Goal: Information Seeking & Learning: Learn about a topic

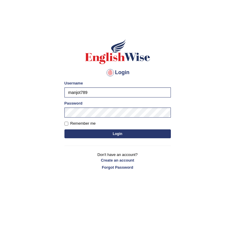
click at [64, 129] on button "Login" at bounding box center [117, 133] width 106 height 9
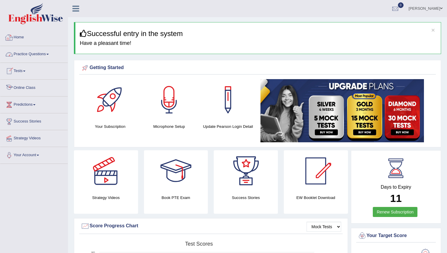
click at [26, 89] on link "Online Class" at bounding box center [33, 87] width 67 height 15
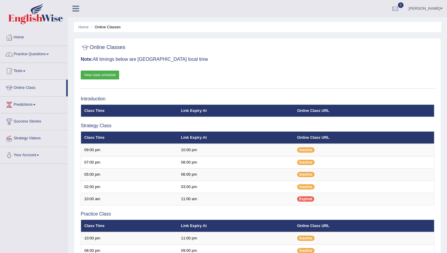
click at [114, 73] on link "View class schedule" at bounding box center [100, 75] width 38 height 9
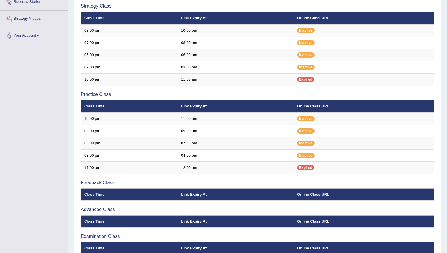
scroll to position [115, 0]
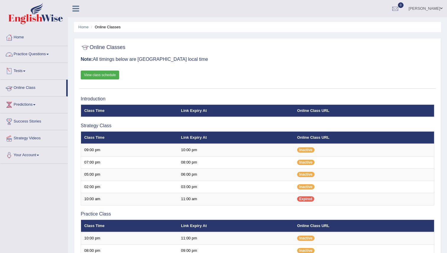
click at [31, 88] on link "Online Class" at bounding box center [33, 87] width 66 height 15
click at [39, 55] on link "Practice Questions" at bounding box center [33, 53] width 67 height 15
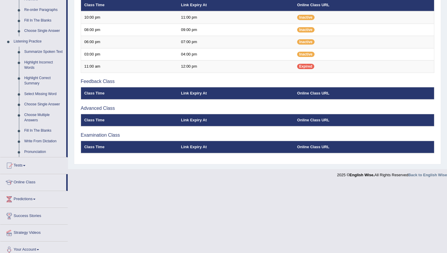
scroll to position [232, 0]
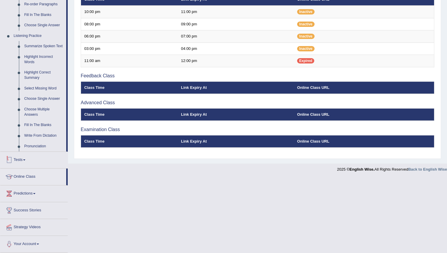
click at [21, 160] on link "Tests" at bounding box center [33, 159] width 67 height 15
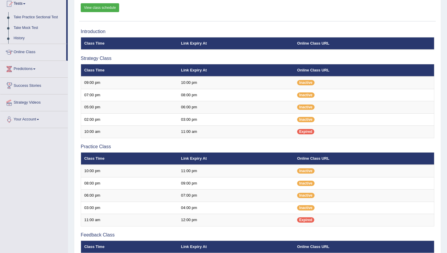
scroll to position [63, 0]
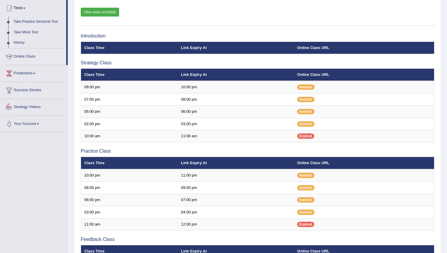
click at [27, 106] on link "Strategy Videos" at bounding box center [33, 106] width 67 height 15
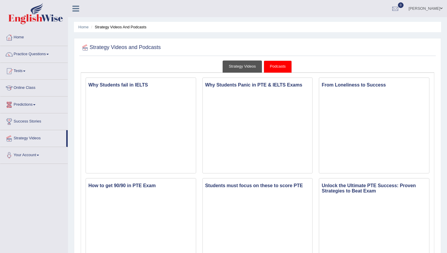
click at [240, 71] on link "Strategy Videos" at bounding box center [242, 67] width 40 height 12
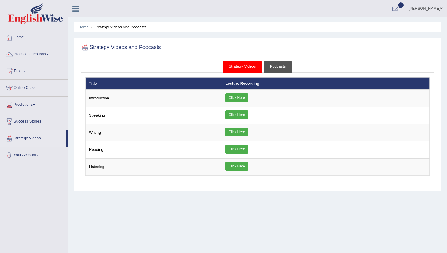
click at [266, 72] on link "Podcasts" at bounding box center [278, 67] width 28 height 12
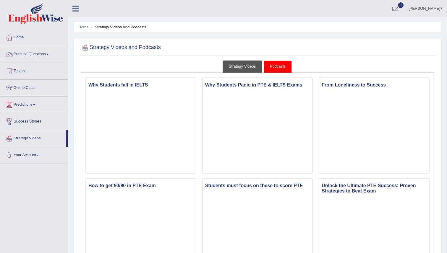
click at [249, 68] on link "Strategy Videos" at bounding box center [242, 67] width 40 height 12
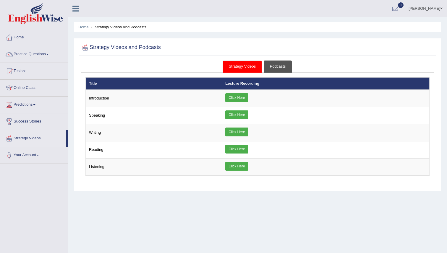
click at [278, 66] on link "Podcasts" at bounding box center [278, 67] width 28 height 12
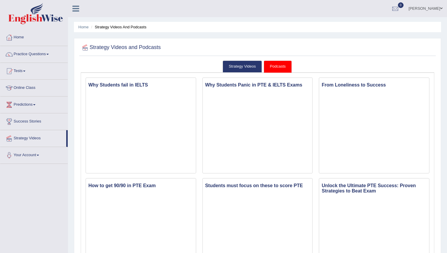
click at [262, 62] on ul "Strategy Videos Podcasts" at bounding box center [257, 67] width 353 height 12
click at [253, 71] on link "Strategy Videos" at bounding box center [242, 67] width 40 height 12
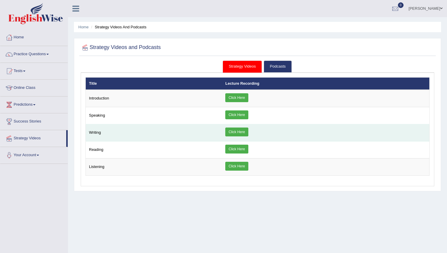
click at [243, 134] on link "Click Here" at bounding box center [236, 132] width 23 height 9
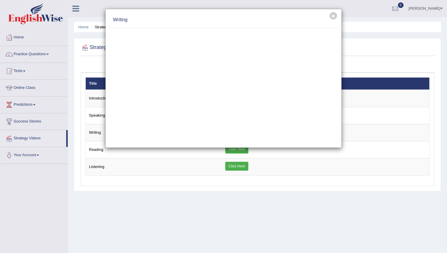
click at [29, 132] on div "× Writing" at bounding box center [223, 126] width 447 height 253
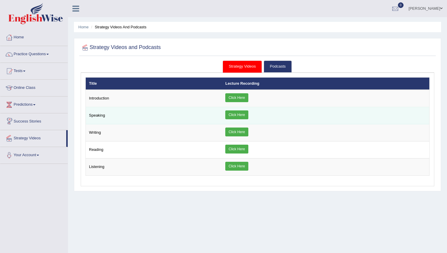
click at [236, 114] on link "Click Here" at bounding box center [236, 115] width 23 height 9
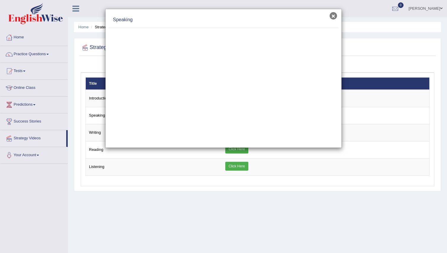
click at [334, 17] on button "×" at bounding box center [332, 15] width 7 height 7
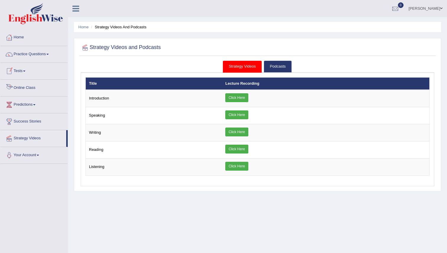
click at [25, 89] on link "Online Class" at bounding box center [33, 87] width 67 height 15
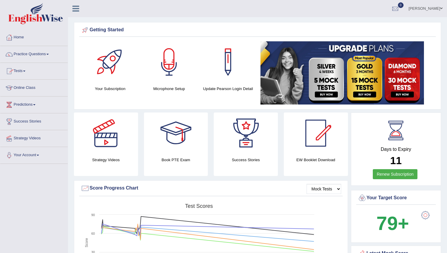
click at [29, 51] on link "Practice Questions" at bounding box center [33, 53] width 67 height 15
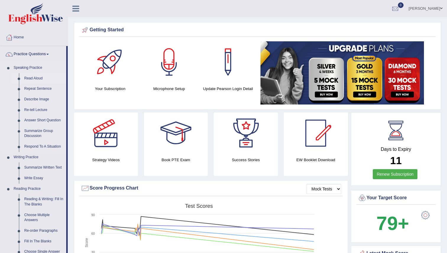
click at [35, 78] on link "Read Aloud" at bounding box center [44, 78] width 45 height 11
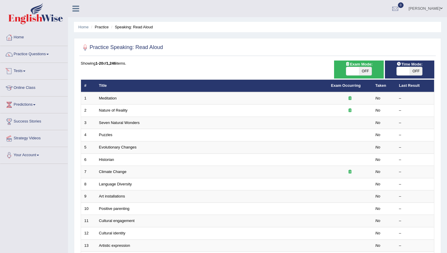
click at [26, 66] on link "Tests" at bounding box center [33, 70] width 67 height 15
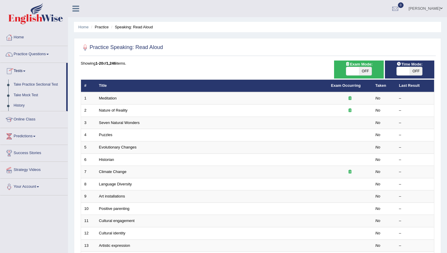
click at [29, 55] on link "Practice Questions" at bounding box center [33, 53] width 67 height 15
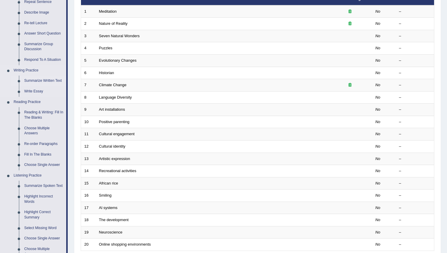
scroll to position [87, 0]
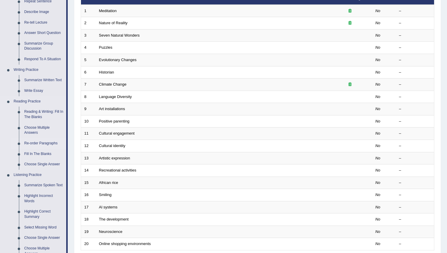
click at [48, 144] on link "Re-order Paragraphs" at bounding box center [44, 143] width 45 height 11
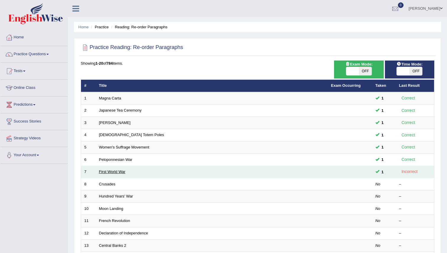
click at [116, 171] on link "First World War" at bounding box center [112, 172] width 27 height 4
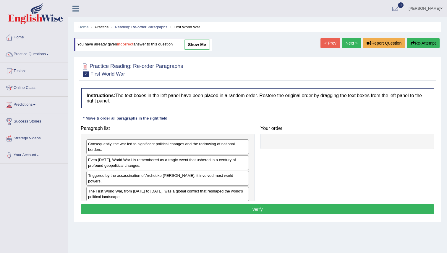
click at [202, 42] on link "show me" at bounding box center [197, 45] width 26 height 10
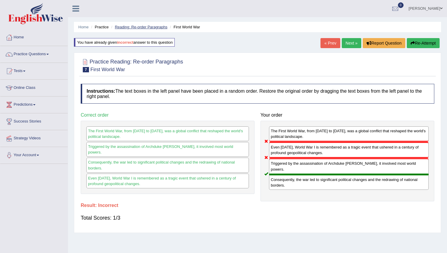
click at [142, 25] on link "Reading: Re-order Paragraphs" at bounding box center [141, 27] width 53 height 4
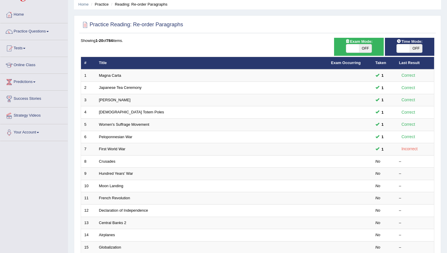
scroll to position [32, 0]
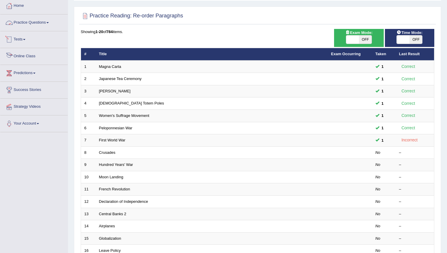
click at [49, 22] on span at bounding box center [47, 22] width 2 height 1
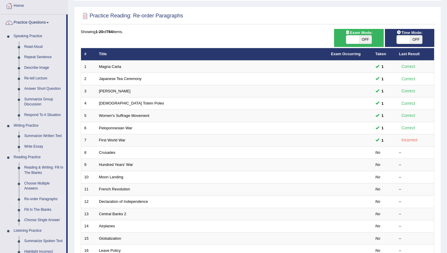
scroll to position [0, 0]
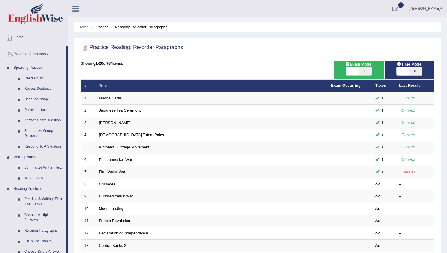
click at [84, 27] on link "Home" at bounding box center [83, 27] width 10 height 4
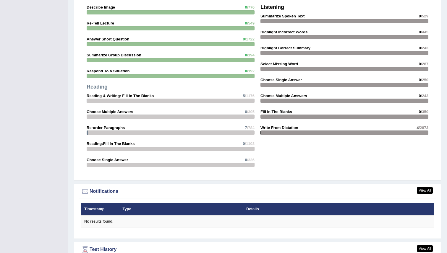
scroll to position [624, 0]
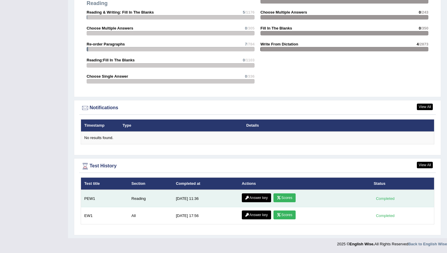
click at [290, 198] on link "Scores" at bounding box center [284, 198] width 22 height 9
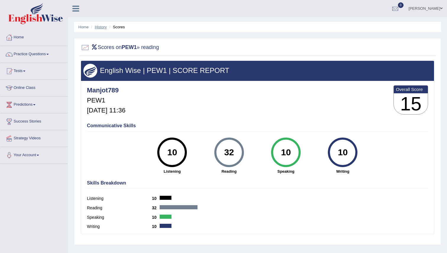
click at [99, 27] on link "History" at bounding box center [101, 27] width 12 height 4
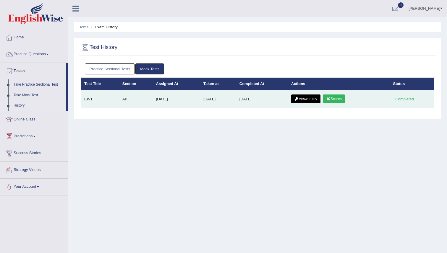
click at [306, 99] on link "Answer key" at bounding box center [305, 99] width 29 height 9
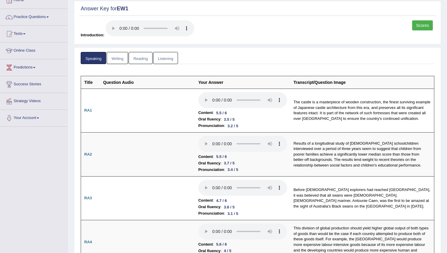
scroll to position [38, 0]
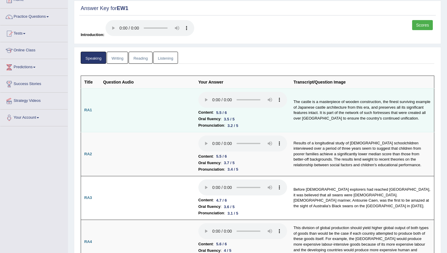
scroll to position [0, 0]
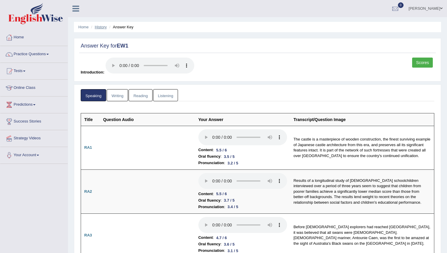
click at [103, 26] on link "History" at bounding box center [101, 27] width 12 height 4
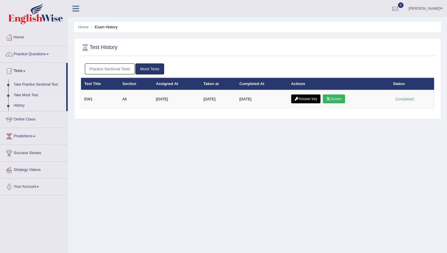
click at [116, 69] on link "Practice Sectional Tests" at bounding box center [110, 69] width 50 height 11
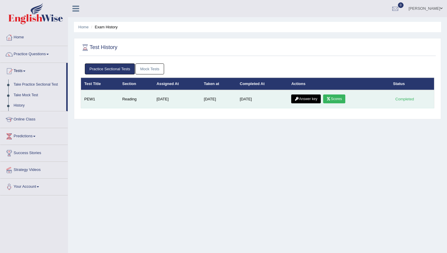
click at [303, 97] on link "Answer key" at bounding box center [305, 99] width 29 height 9
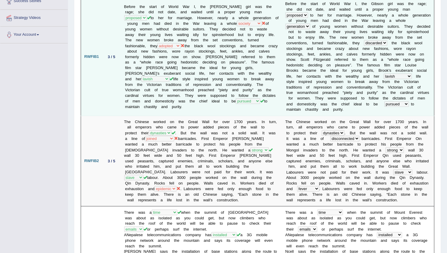
scroll to position [119, 0]
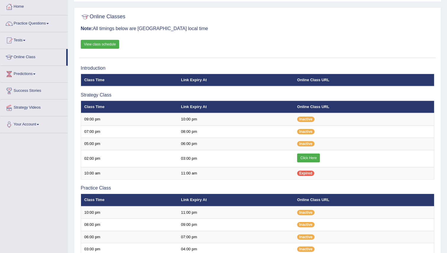
scroll to position [33, 0]
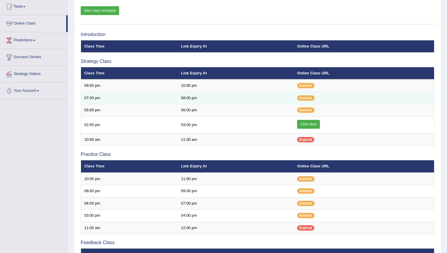
scroll to position [48, 0]
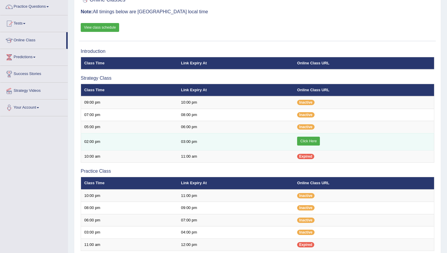
click at [313, 139] on link "Click Here" at bounding box center [308, 141] width 23 height 9
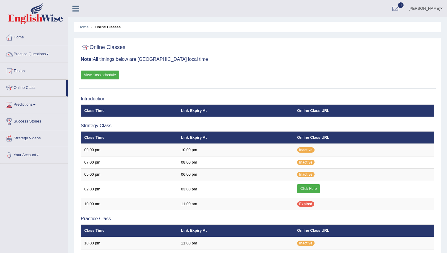
click at [234, 45] on div at bounding box center [257, 48] width 353 height 12
click at [99, 73] on link "View class schedule" at bounding box center [100, 75] width 38 height 9
click at [257, 38] on div "Home Online Classes Online Classes Note: All timings below are Melbourne local …" at bounding box center [257, 197] width 379 height 395
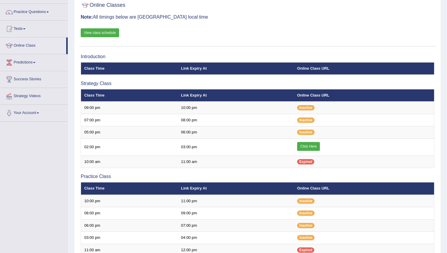
scroll to position [47, 0]
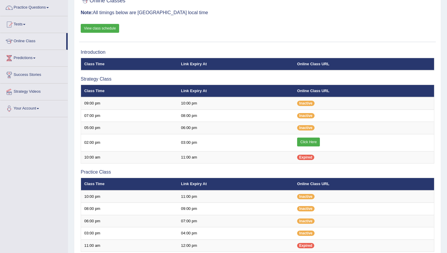
click at [222, 25] on div "Online Classes Note: All timings below are Melbourne local time View class sche…" at bounding box center [257, 19] width 356 height 48
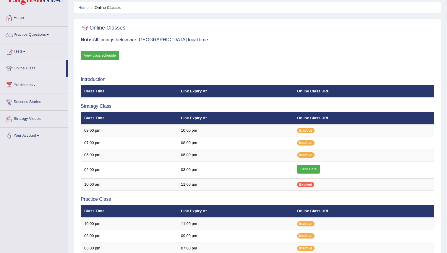
scroll to position [20, 0]
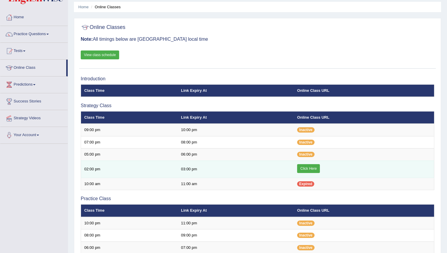
click at [306, 172] on link "Click Here" at bounding box center [308, 168] width 23 height 9
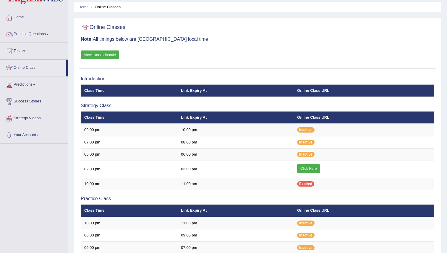
click at [199, 20] on div "Online Classes Note: All timings below are Melbourne local time View class sche…" at bounding box center [257, 194] width 367 height 353
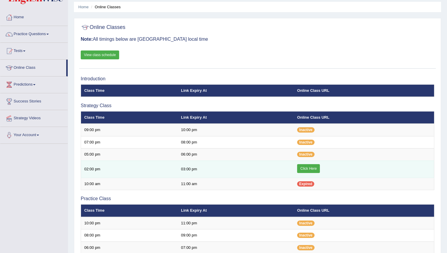
click at [308, 171] on link "Click Here" at bounding box center [308, 168] width 23 height 9
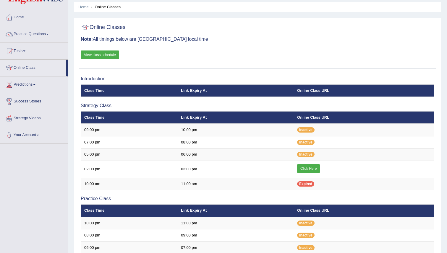
scroll to position [20, 0]
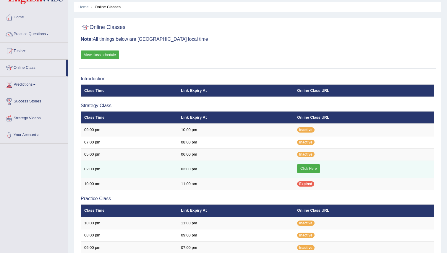
click at [308, 165] on link "Click Here" at bounding box center [308, 168] width 23 height 9
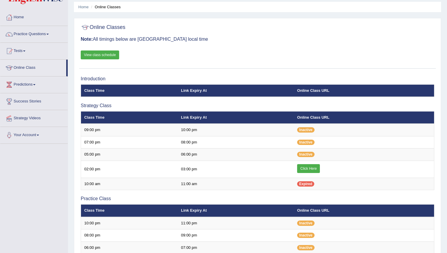
scroll to position [20, 0]
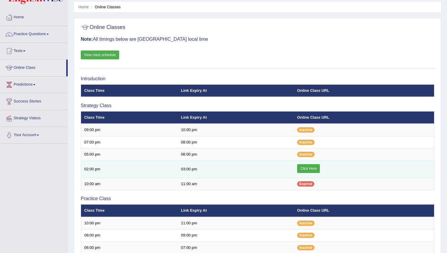
click at [316, 171] on link "Click Here" at bounding box center [308, 168] width 23 height 9
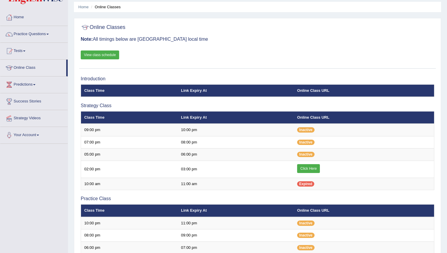
scroll to position [20, 0]
click at [266, 38] on h3 "Note: All timings below are Melbourne local time" at bounding box center [257, 39] width 353 height 5
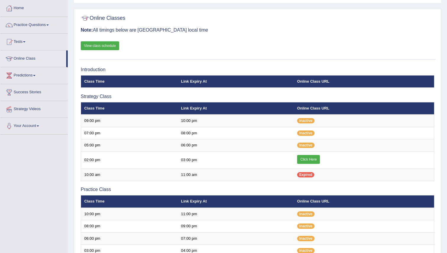
scroll to position [25, 0]
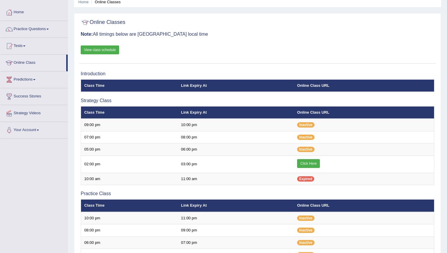
click at [106, 50] on link "View class schedule" at bounding box center [100, 50] width 38 height 9
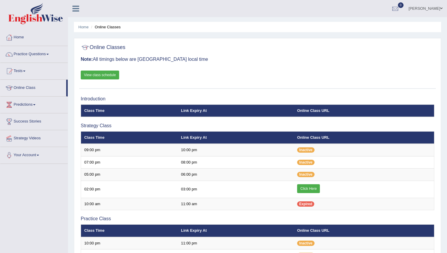
click at [258, 85] on div "Online Classes Note: All timings below are Melbourne local time View class sche…" at bounding box center [257, 65] width 356 height 48
click at [259, 90] on div "Online Classes Note: All timings below are Melbourne local time View class sche…" at bounding box center [257, 214] width 367 height 353
click at [118, 76] on link "View class schedule" at bounding box center [100, 75] width 38 height 9
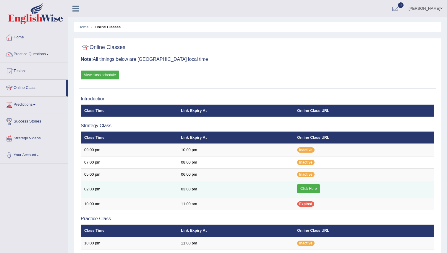
click at [316, 191] on link "Click Here" at bounding box center [308, 188] width 23 height 9
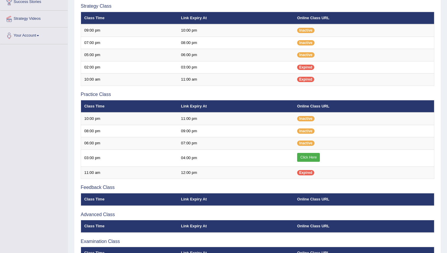
scroll to position [121, 0]
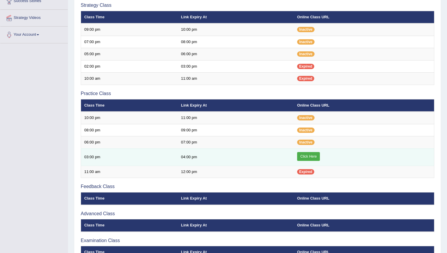
click at [301, 156] on link "Click Here" at bounding box center [308, 156] width 23 height 9
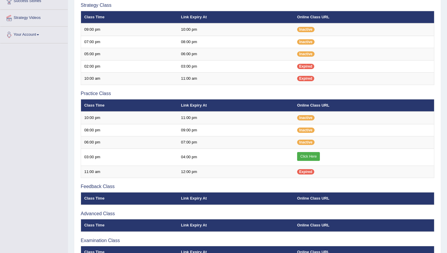
click at [22, 133] on div "Toggle navigation Home Practice Questions Speaking Practice Read Aloud Repeat S…" at bounding box center [223, 82] width 447 height 407
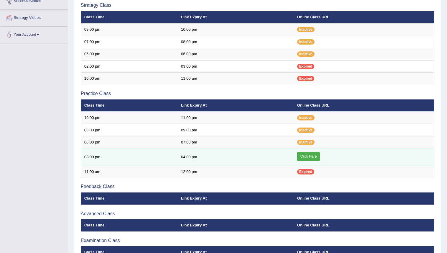
click at [319, 156] on link "Click Here" at bounding box center [308, 156] width 23 height 9
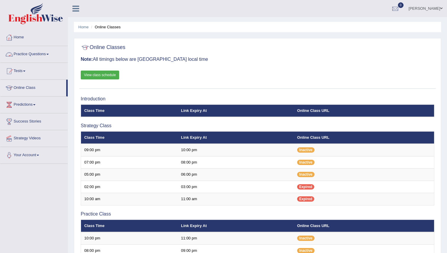
click at [33, 57] on link "Practice Questions" at bounding box center [33, 53] width 67 height 15
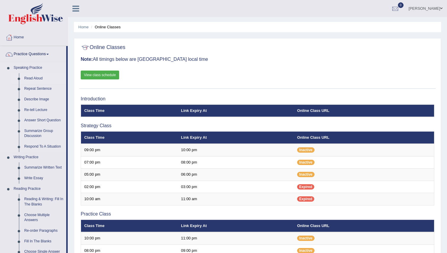
click at [38, 79] on link "Read Aloud" at bounding box center [44, 78] width 45 height 11
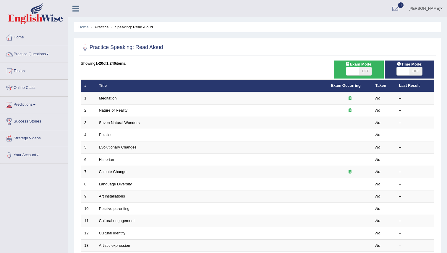
click at [368, 72] on span "OFF" at bounding box center [365, 71] width 13 height 8
checkbox input "true"
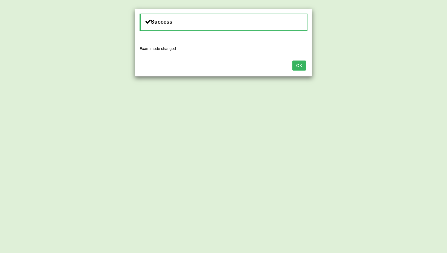
click at [301, 65] on button "OK" at bounding box center [299, 66] width 14 height 10
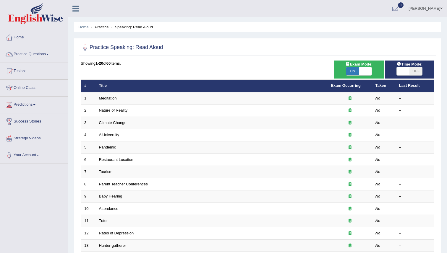
click at [415, 70] on span "OFF" at bounding box center [415, 71] width 13 height 8
checkbox input "true"
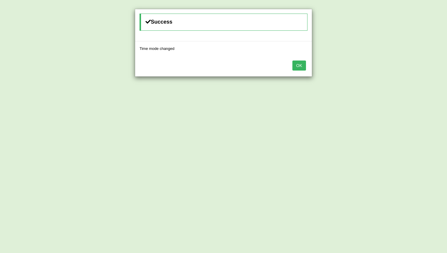
click at [300, 64] on button "OK" at bounding box center [299, 66] width 14 height 10
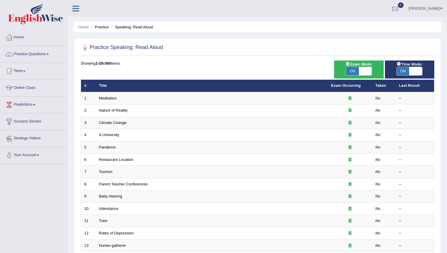
click at [300, 64] on div "Showing 1-20 of 60 items." at bounding box center [257, 64] width 353 height 6
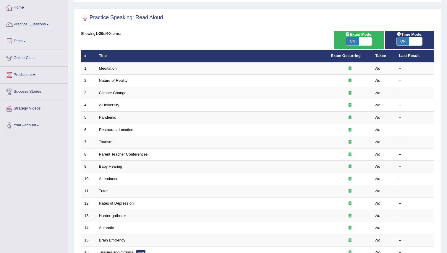
scroll to position [31, 0]
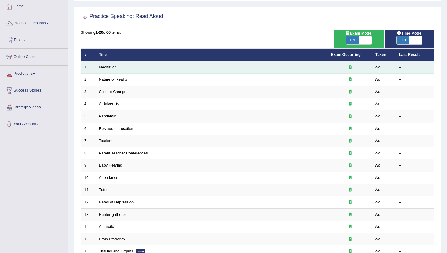
click at [109, 69] on link "Meditation" at bounding box center [108, 67] width 18 height 4
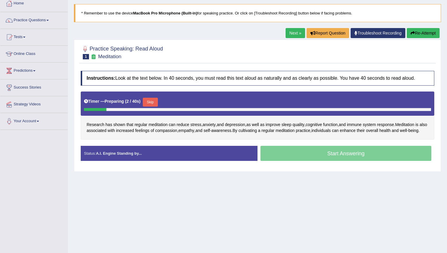
scroll to position [41, 0]
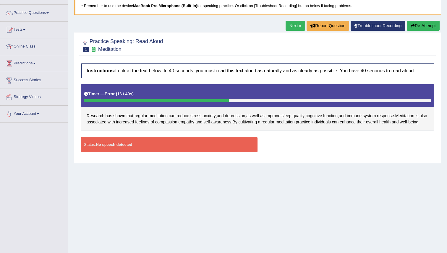
drag, startPoint x: 110, startPoint y: 96, endPoint x: 128, endPoint y: 99, distance: 18.8
click at [128, 99] on div "Timer — Error ( 16 / 40s )" at bounding box center [257, 94] width 347 height 10
click at [420, 26] on button "Re-Attempt" at bounding box center [423, 26] width 33 height 10
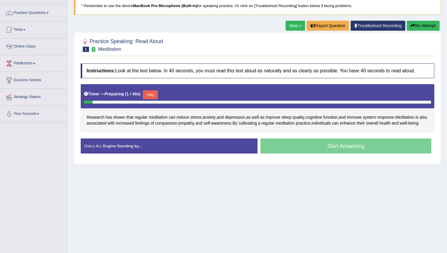
click at [237, 130] on div "Research has shown that regular meditation can reduce stress , anxiety , and de…" at bounding box center [257, 108] width 353 height 48
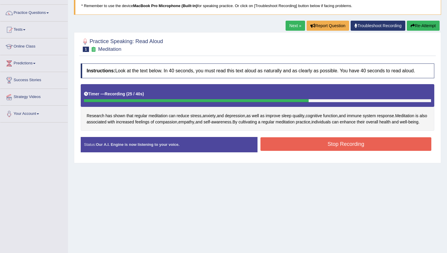
click at [295, 151] on button "Stop Recording" at bounding box center [345, 144] width 171 height 14
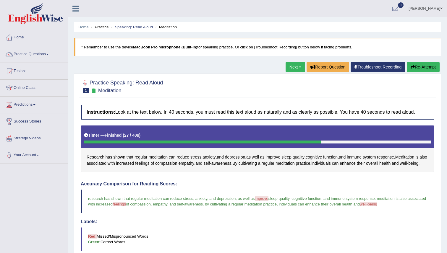
click at [293, 66] on link "Next »" at bounding box center [295, 67] width 20 height 10
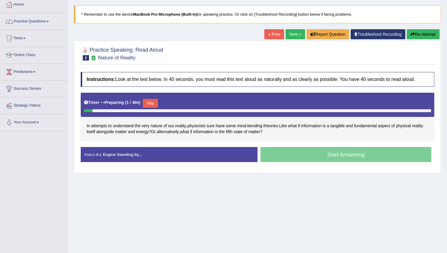
scroll to position [39, 0]
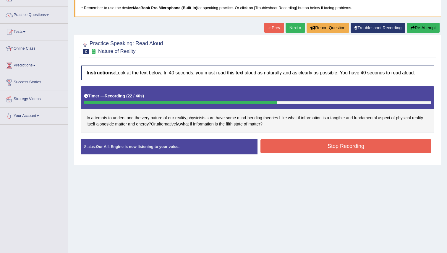
click at [309, 147] on button "Stop Recording" at bounding box center [345, 146] width 171 height 14
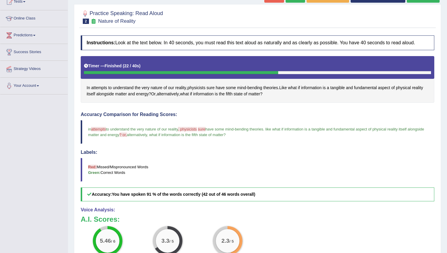
scroll to position [0, 0]
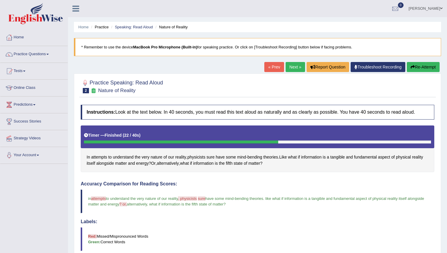
click at [290, 64] on link "Next »" at bounding box center [295, 67] width 20 height 10
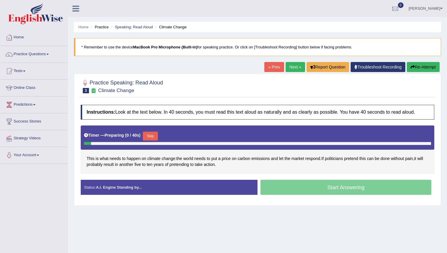
click at [215, 89] on div at bounding box center [257, 86] width 353 height 18
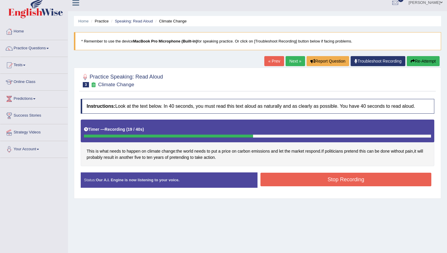
click at [330, 176] on button "Stop Recording" at bounding box center [345, 180] width 171 height 14
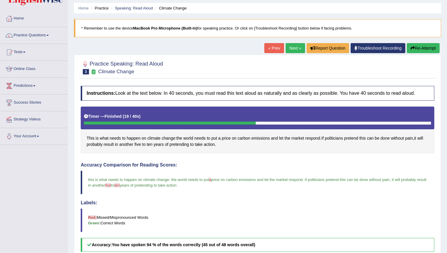
scroll to position [17, 0]
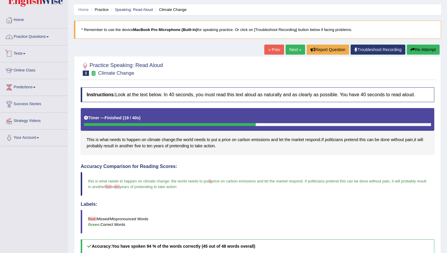
click at [50, 41] on link "Practice Questions" at bounding box center [33, 36] width 67 height 15
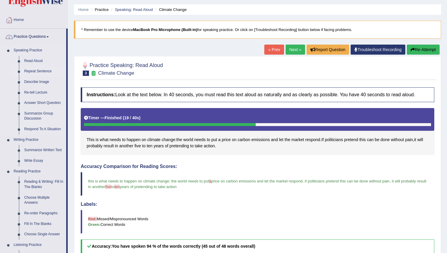
click at [44, 70] on link "Repeat Sentence" at bounding box center [44, 71] width 45 height 11
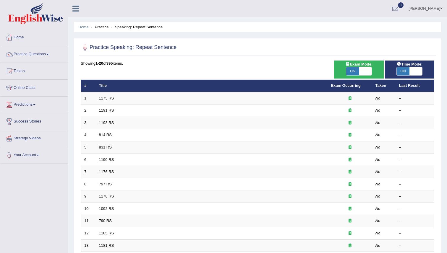
click at [164, 66] on div "Showing 1-20 of 395 items. # Title Exam Occurring Taken Last Result 1 1175 RS N…" at bounding box center [257, 214] width 353 height 306
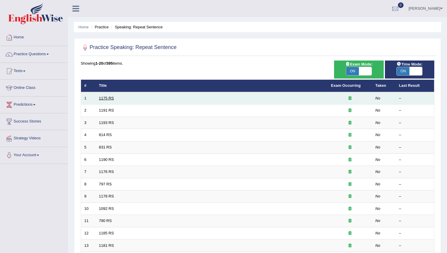
click at [104, 98] on link "1175 RS" at bounding box center [106, 98] width 15 height 4
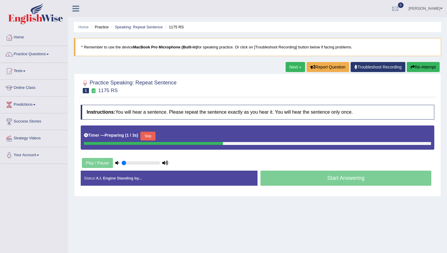
click at [196, 74] on div "Practice Speaking: Repeat Sentence 1 1175 RS Instructions: You will hear a sent…" at bounding box center [257, 135] width 367 height 123
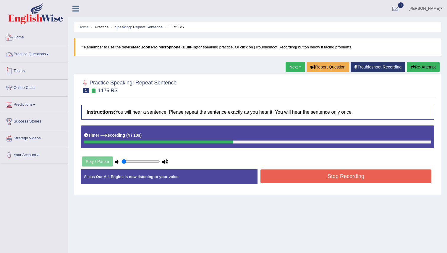
click at [30, 59] on link "Practice Questions" at bounding box center [33, 53] width 67 height 15
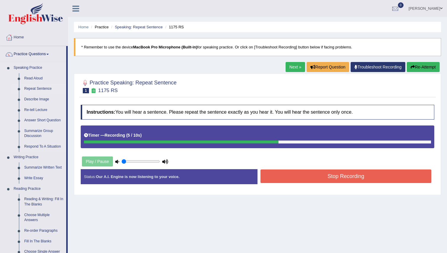
click at [36, 90] on link "Repeat Sentence" at bounding box center [44, 89] width 45 height 11
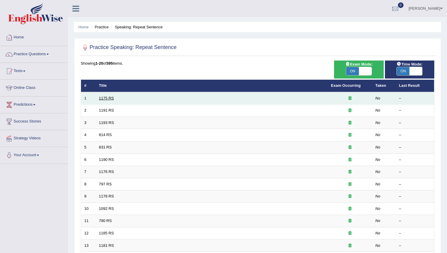
click at [111, 98] on link "1175 RS" at bounding box center [106, 98] width 15 height 4
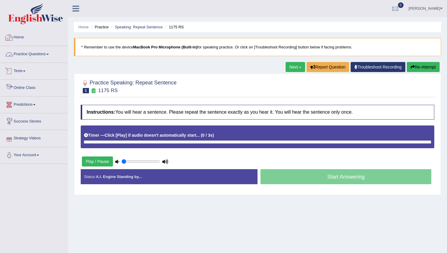
click at [31, 53] on link "Practice Questions" at bounding box center [33, 53] width 67 height 15
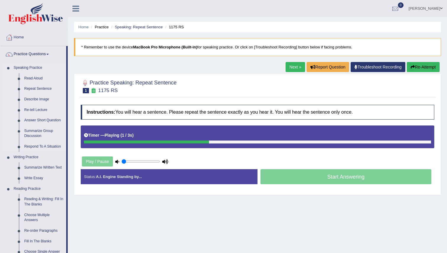
click at [37, 90] on link "Repeat Sentence" at bounding box center [44, 89] width 45 height 11
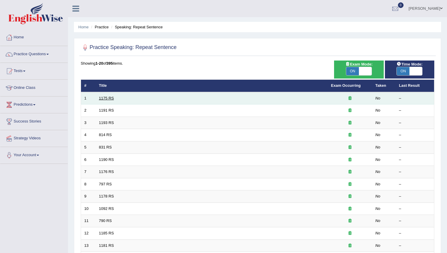
click at [108, 100] on link "1175 RS" at bounding box center [106, 98] width 15 height 4
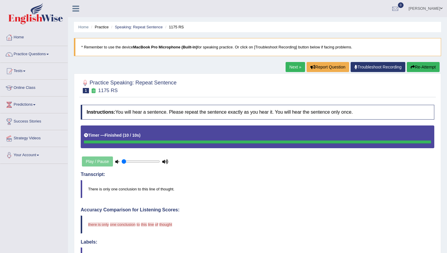
click at [249, 100] on div "Practice Speaking: Repeat Sentence 1 1175 RS Instructions: You will hear a sent…" at bounding box center [257, 239] width 367 height 331
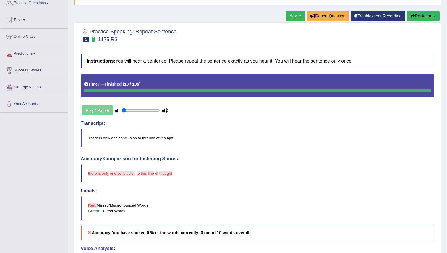
scroll to position [55, 0]
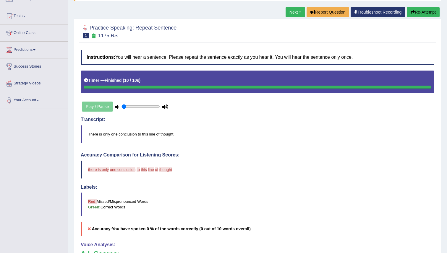
drag, startPoint x: 87, startPoint y: 131, endPoint x: 134, endPoint y: 152, distance: 51.3
click at [133, 152] on div "Instructions: You will hear a sentence. Please repeat the sentence exactly as y…" at bounding box center [257, 197] width 356 height 300
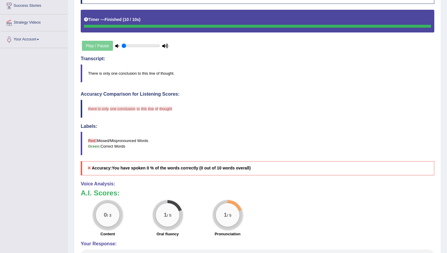
scroll to position [116, 0]
click at [176, 117] on blockquote "there is only today's one conclusion thought to speaking this sorry line i of d…" at bounding box center [257, 109] width 353 height 18
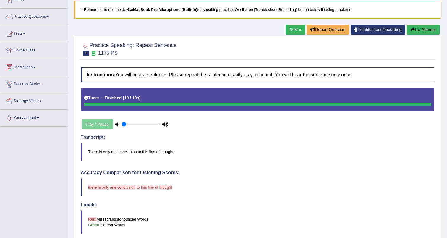
scroll to position [0, 0]
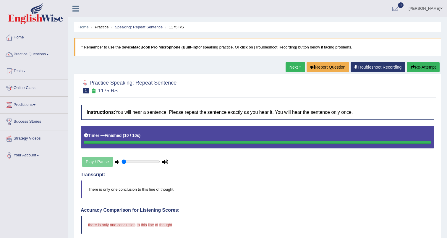
click at [413, 69] on button "Re-Attempt" at bounding box center [423, 67] width 33 height 10
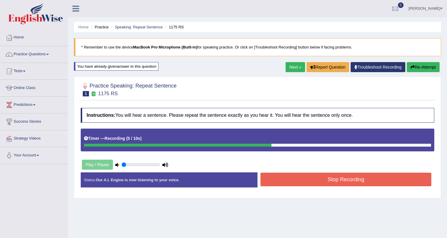
click at [296, 69] on link "Next »" at bounding box center [295, 67] width 20 height 10
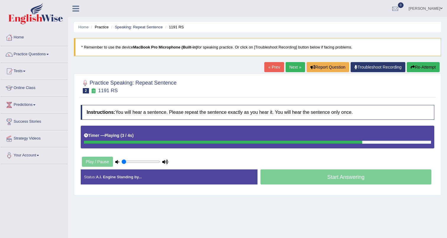
click at [271, 65] on link "« Prev" at bounding box center [274, 67] width 20 height 10
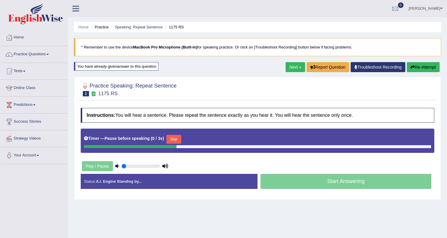
click at [292, 70] on link "Next »" at bounding box center [295, 67] width 20 height 10
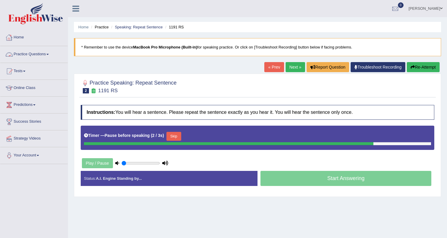
click at [28, 54] on link "Practice Questions" at bounding box center [33, 53] width 67 height 15
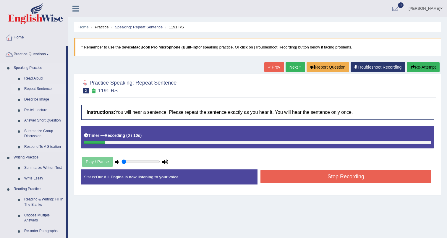
click at [43, 89] on link "Repeat Sentence" at bounding box center [44, 89] width 45 height 11
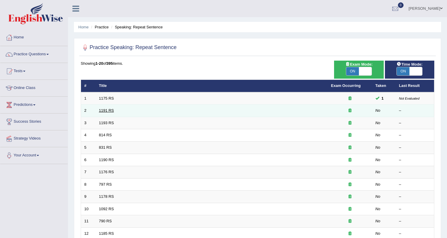
click at [110, 113] on link "1191 RS" at bounding box center [106, 110] width 15 height 4
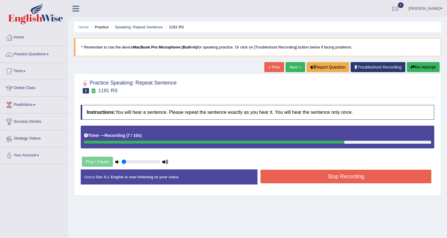
click at [299, 178] on button "Stop Recording" at bounding box center [345, 177] width 171 height 14
